Goal: Find specific page/section: Find specific page/section

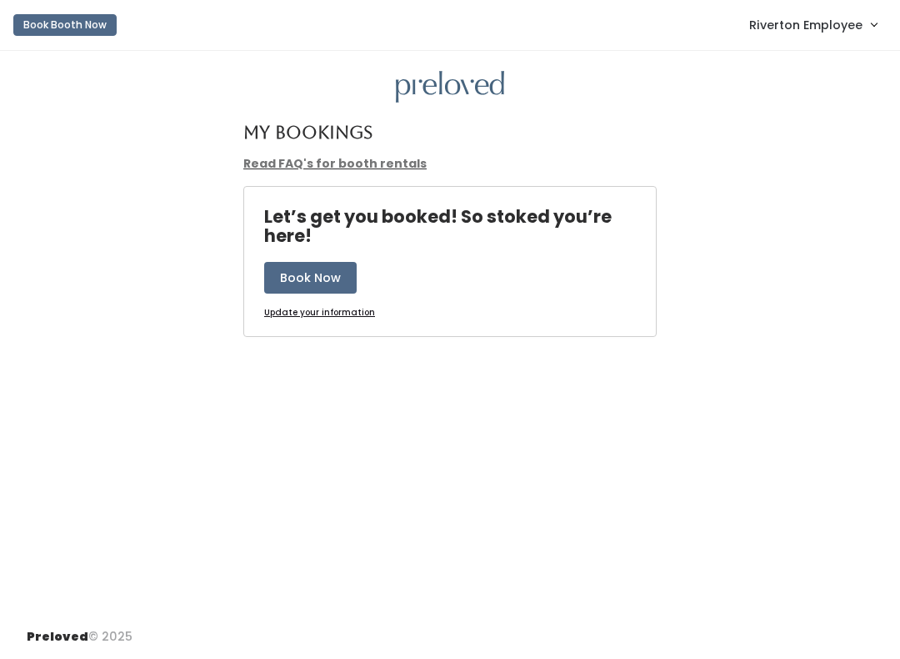
click at [795, 37] on link "Riverton Employee" at bounding box center [813, 25] width 161 height 36
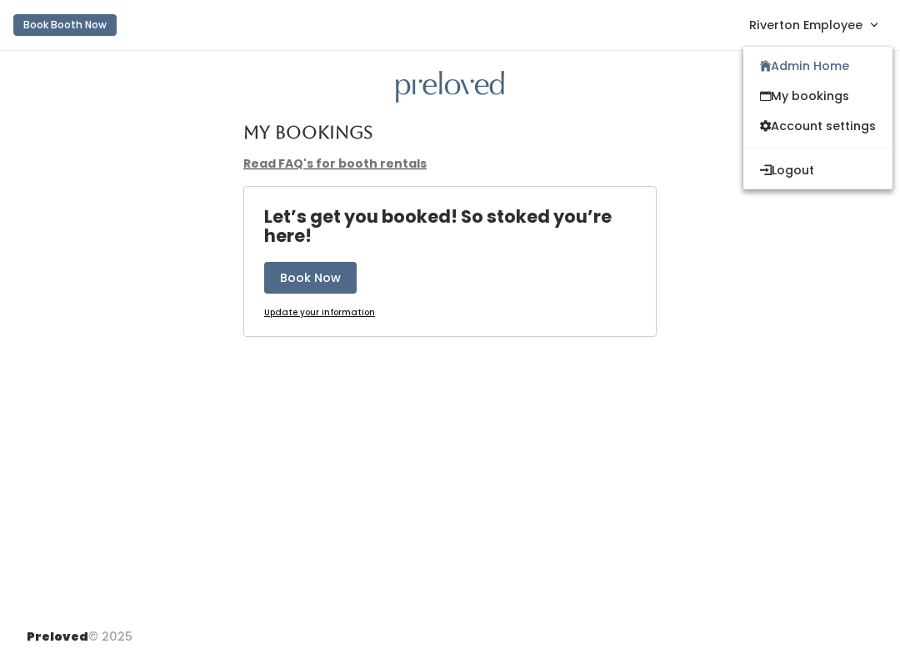
click at [829, 61] on link "Admin Home" at bounding box center [818, 66] width 149 height 30
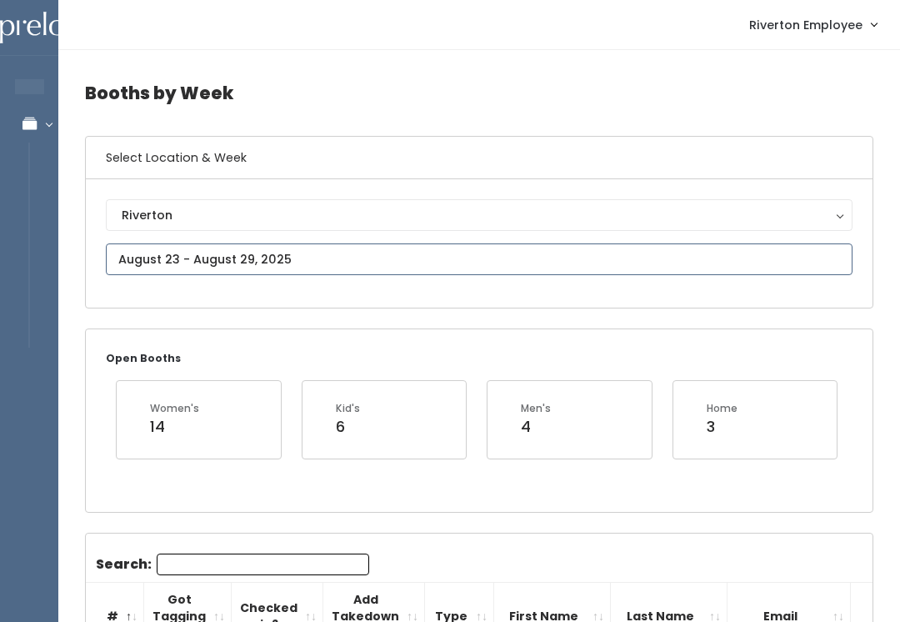
click at [350, 260] on input "text" at bounding box center [479, 259] width 747 height 32
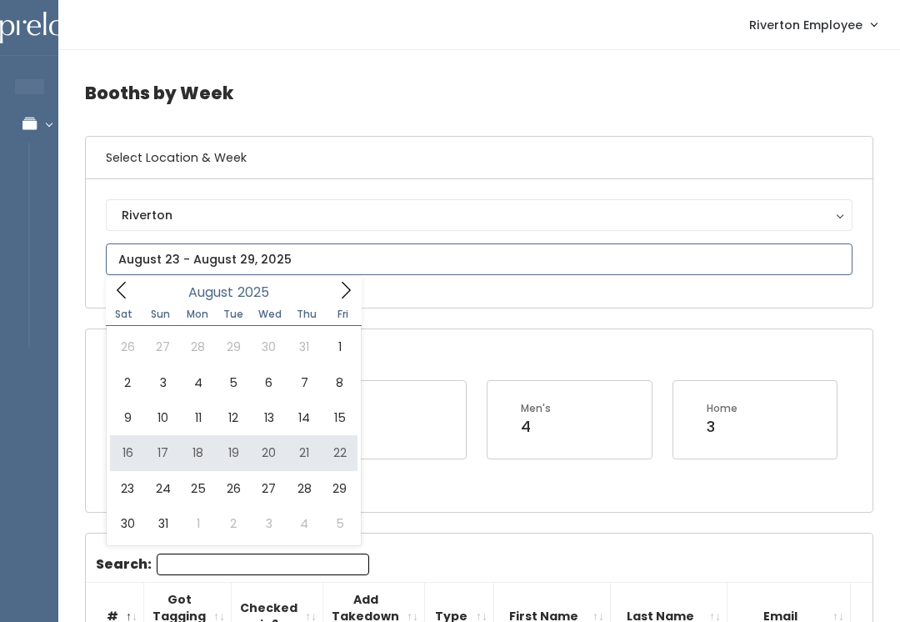
type input "August 16 to August 22"
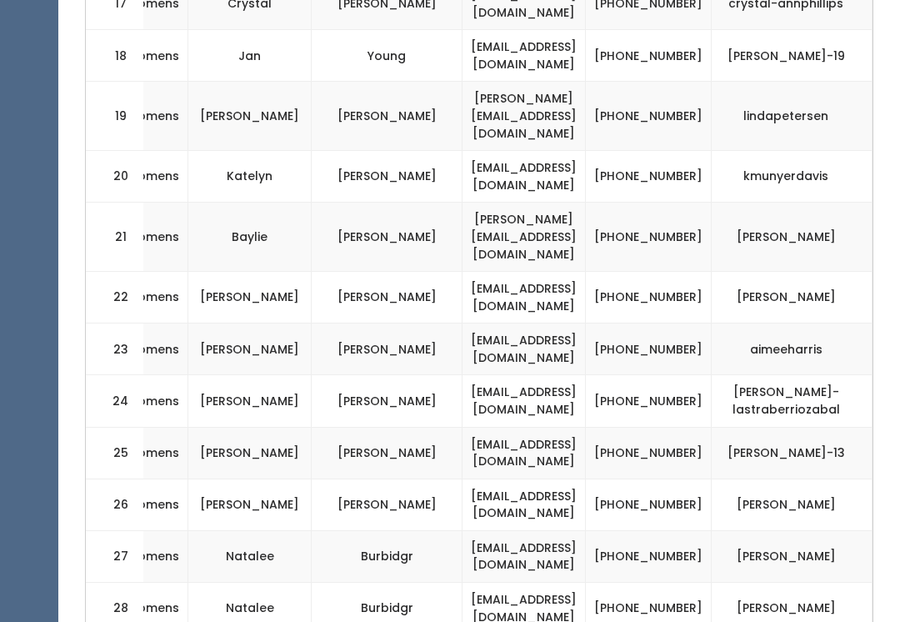
scroll to position [0, 376]
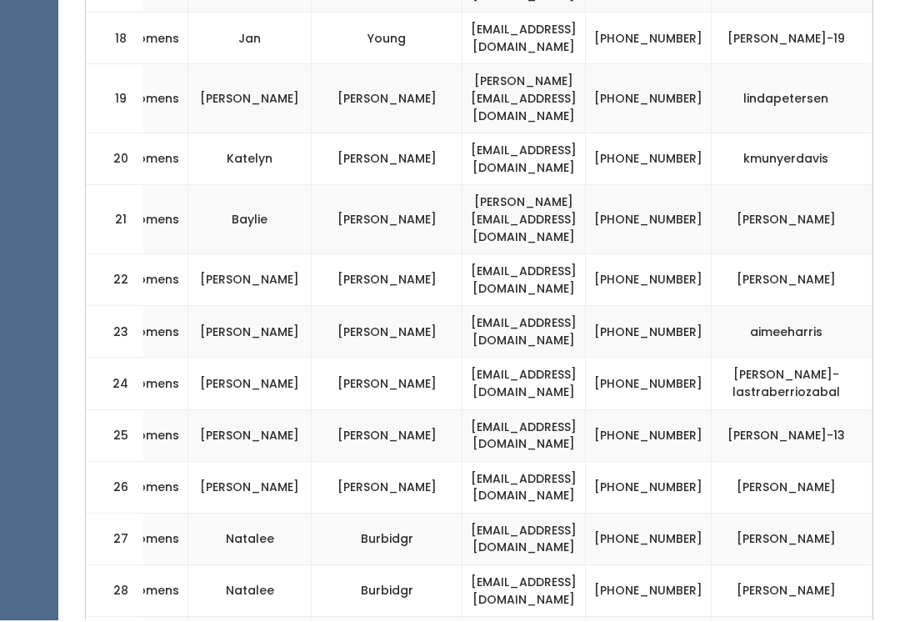
scroll to position [1552, 0]
